Goal: Navigation & Orientation: Find specific page/section

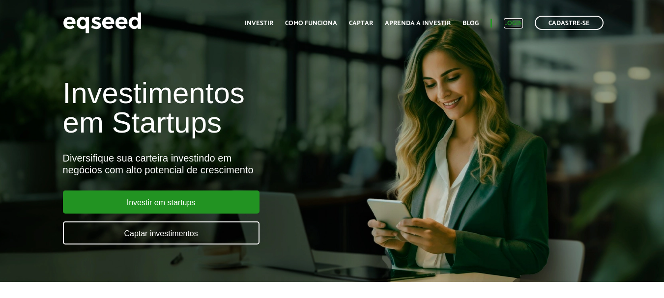
click at [515, 26] on link "Login" at bounding box center [513, 23] width 19 height 6
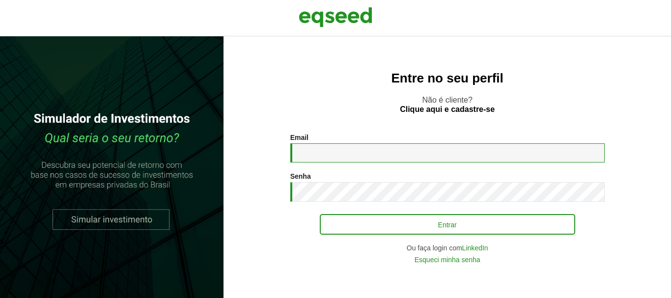
type input "**********"
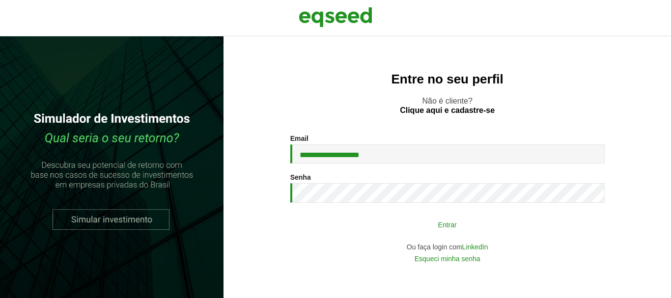
click at [435, 223] on button "Entrar" at bounding box center [448, 224] width 256 height 19
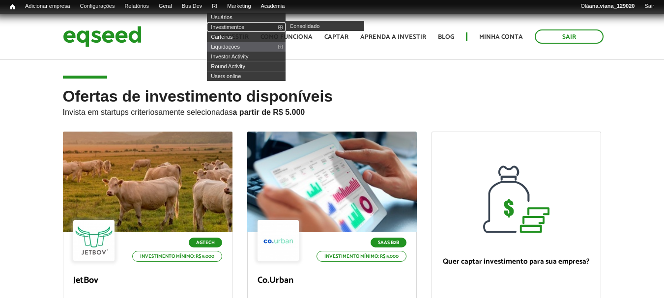
click at [244, 23] on link "Investimentos" at bounding box center [246, 27] width 79 height 10
